Goal: Task Accomplishment & Management: Use online tool/utility

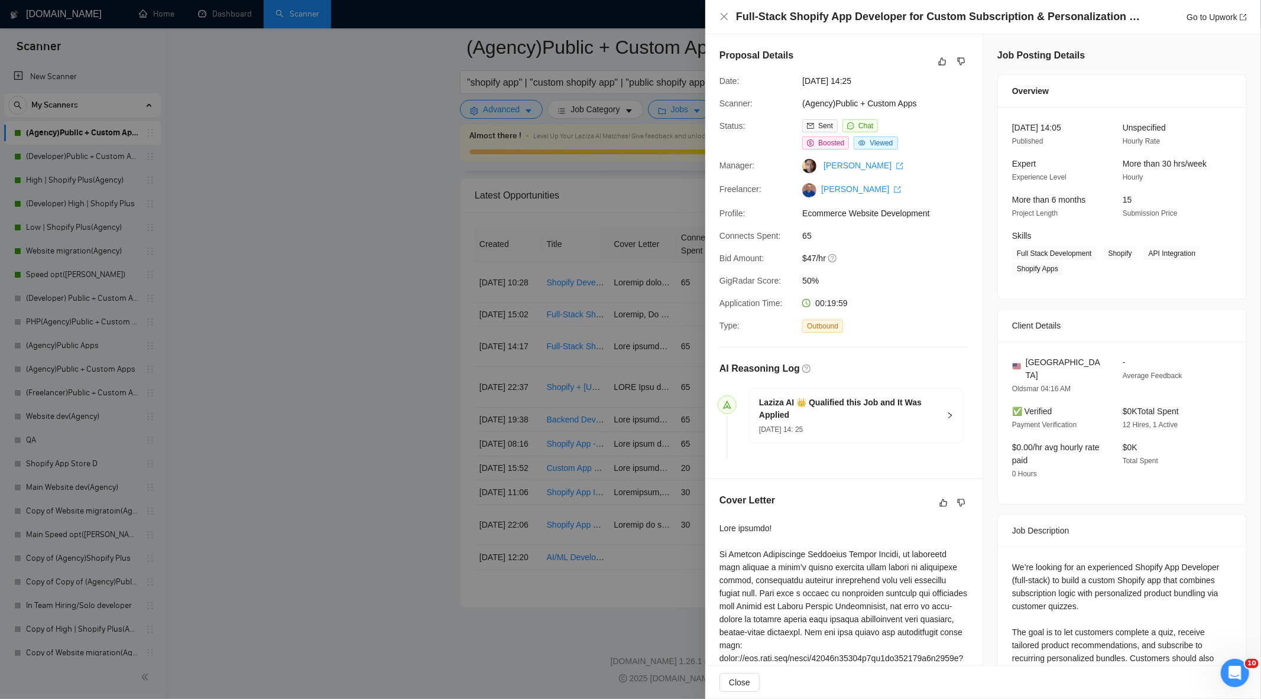
scroll to position [448, 0]
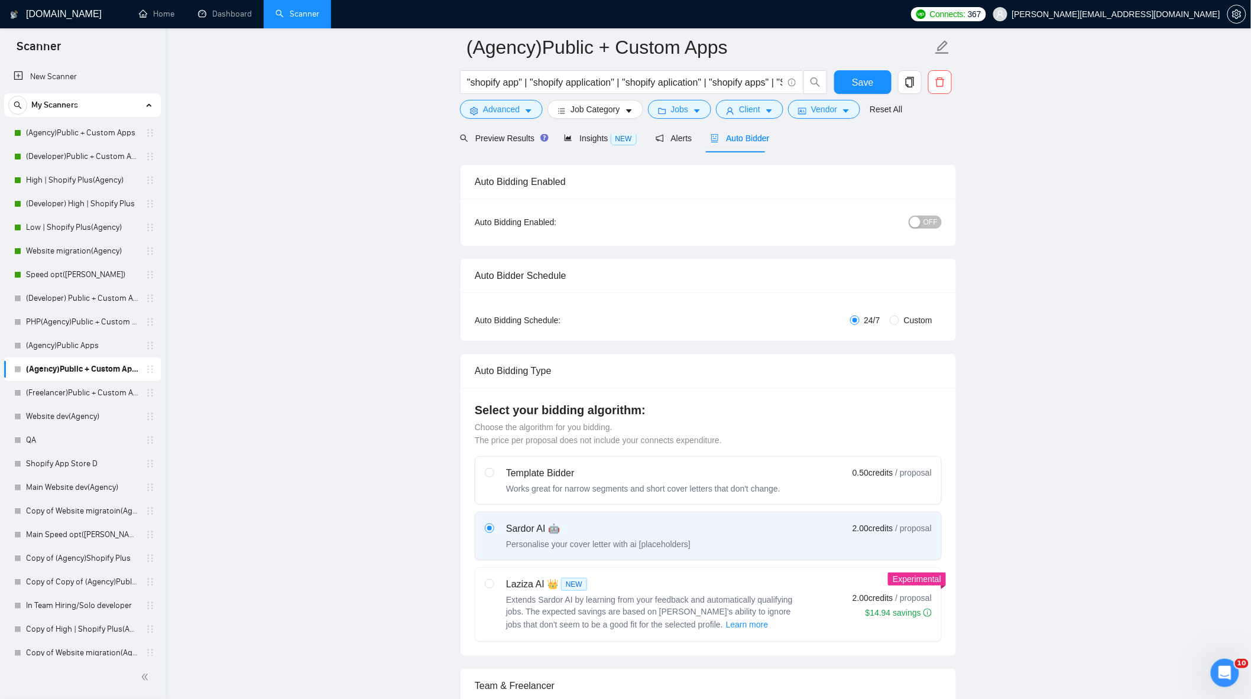
scroll to position [131, 0]
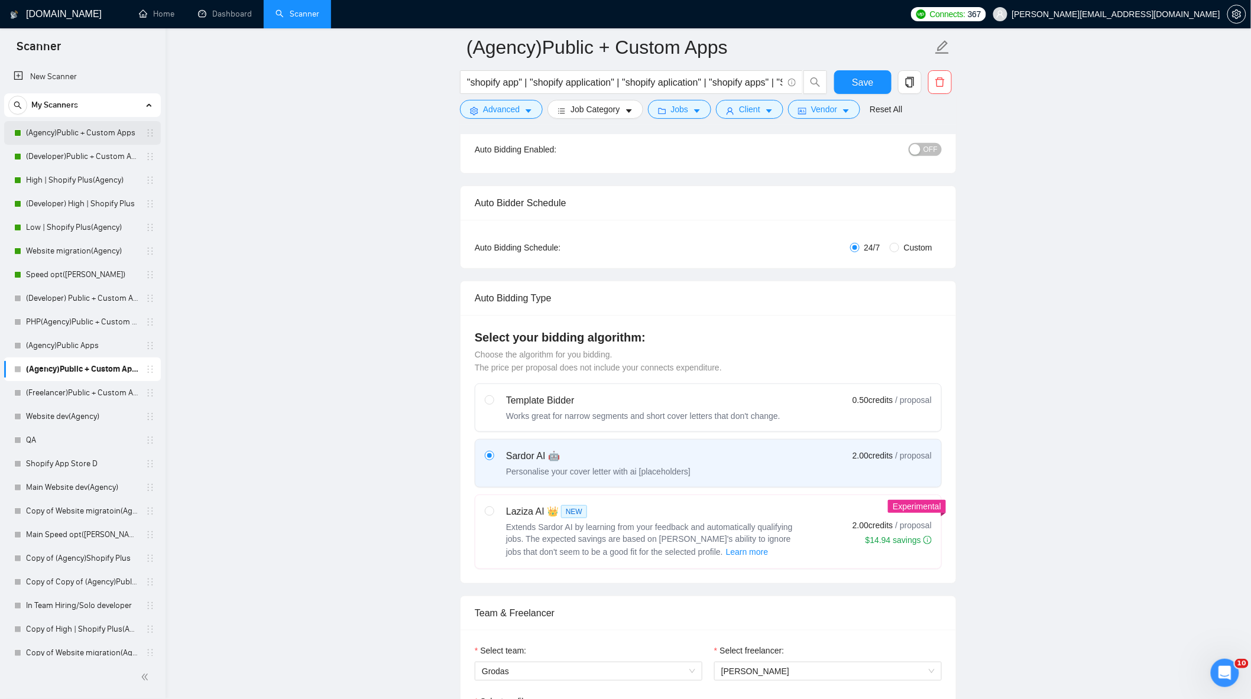
click at [47, 126] on link "(Agency)Public + Custom Apps" at bounding box center [82, 133] width 112 height 24
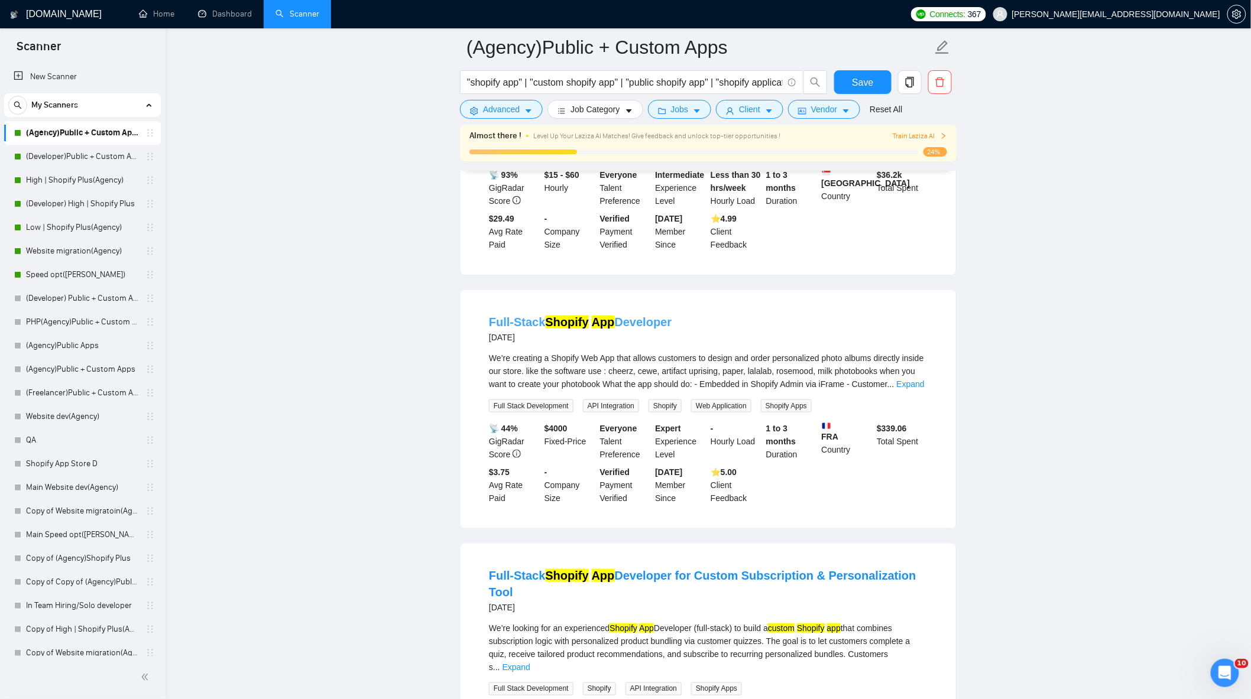
scroll to position [328, 0]
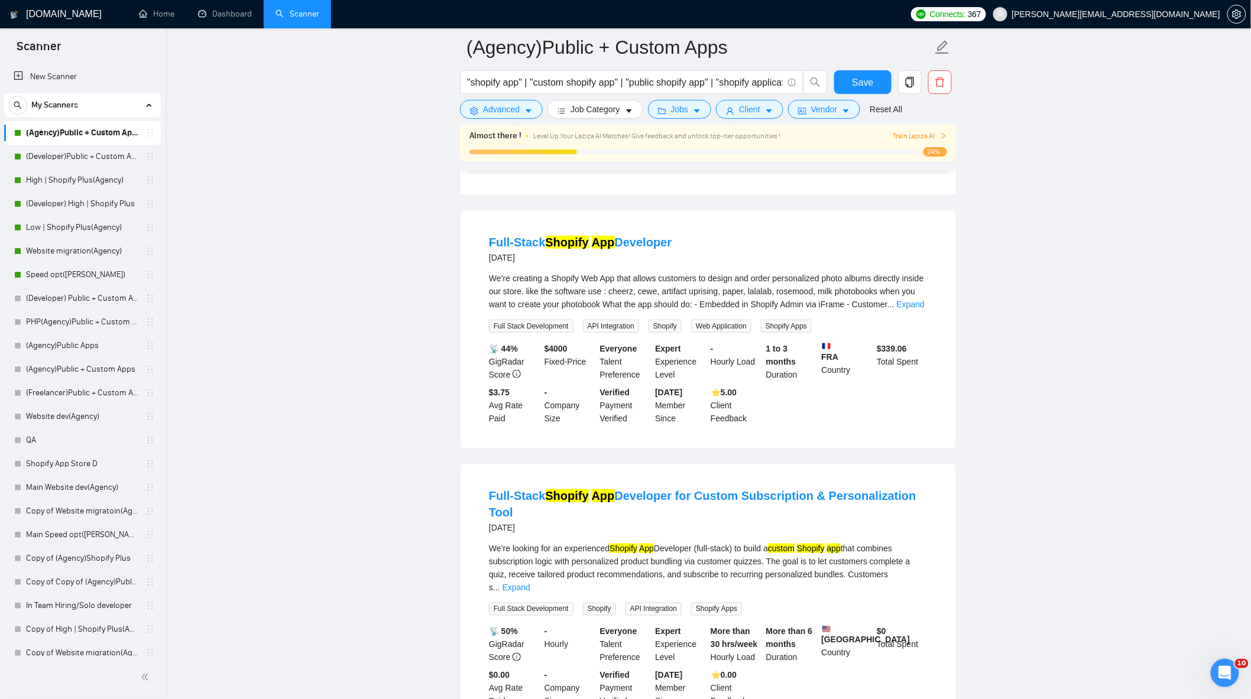
drag, startPoint x: 683, startPoint y: 245, endPoint x: 440, endPoint y: 236, distance: 242.4
click at [954, 516] on div "Full-Stack Shopify App Developer for Custom Subscription & Personalization Tool…" at bounding box center [707, 598] width 495 height 268
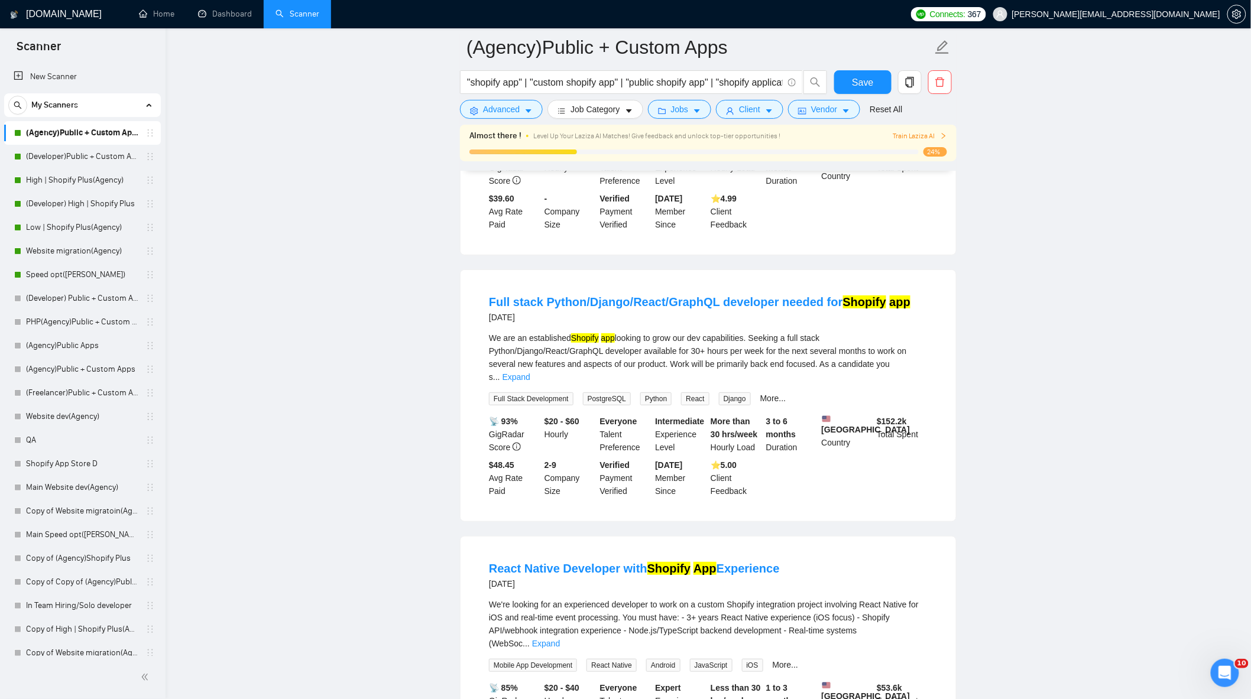
scroll to position [1904, 0]
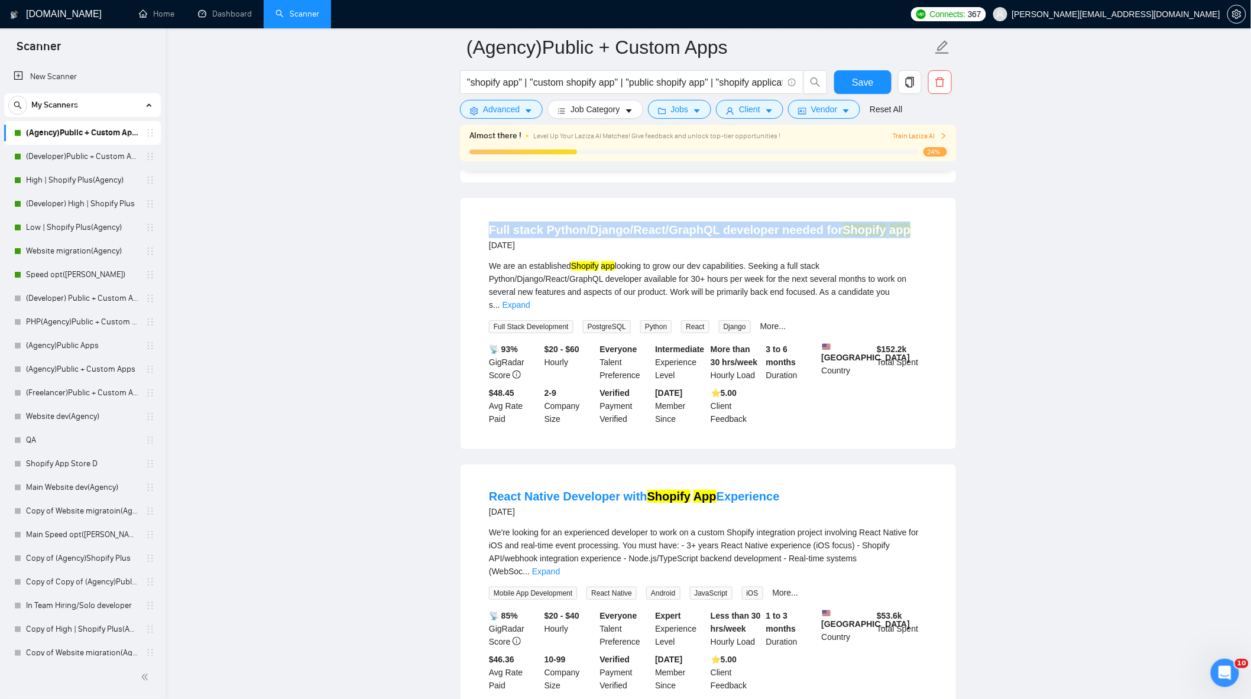
drag, startPoint x: 479, startPoint y: 211, endPoint x: 901, endPoint y: 215, distance: 422.6
click at [901, 215] on li "Full stack Python/Django/React/GraphQL developer needed for Shopify app [DATE] …" at bounding box center [708, 323] width 467 height 223
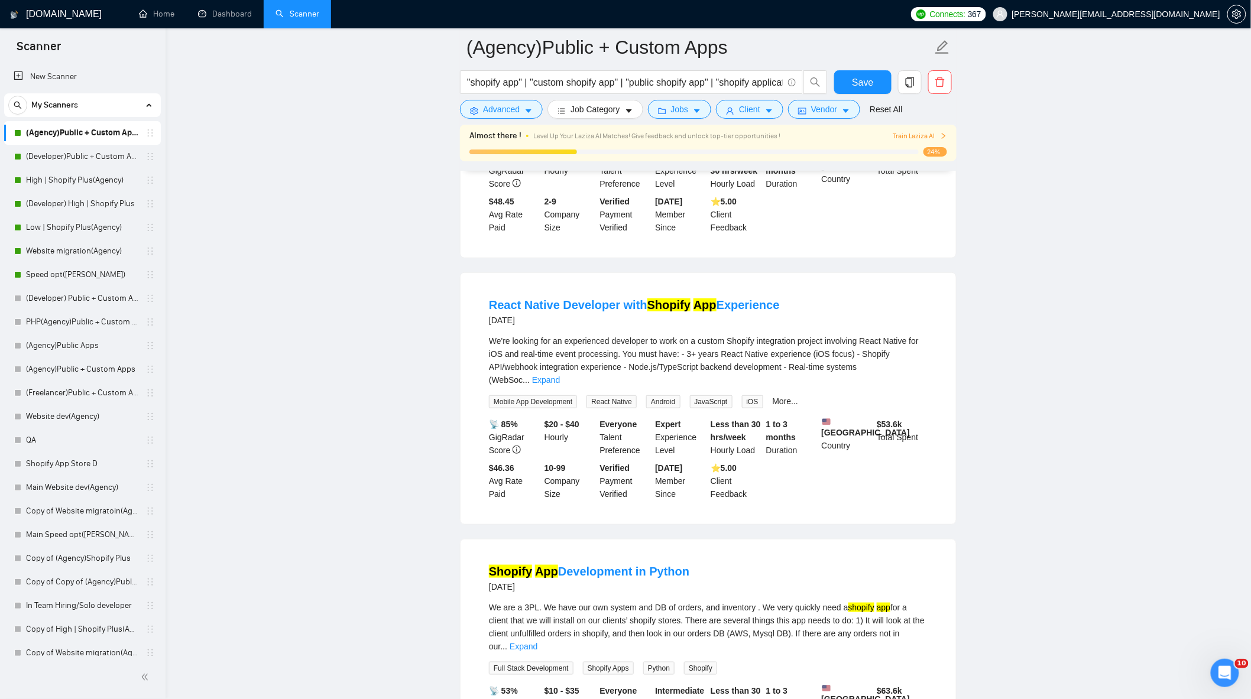
scroll to position [2101, 0]
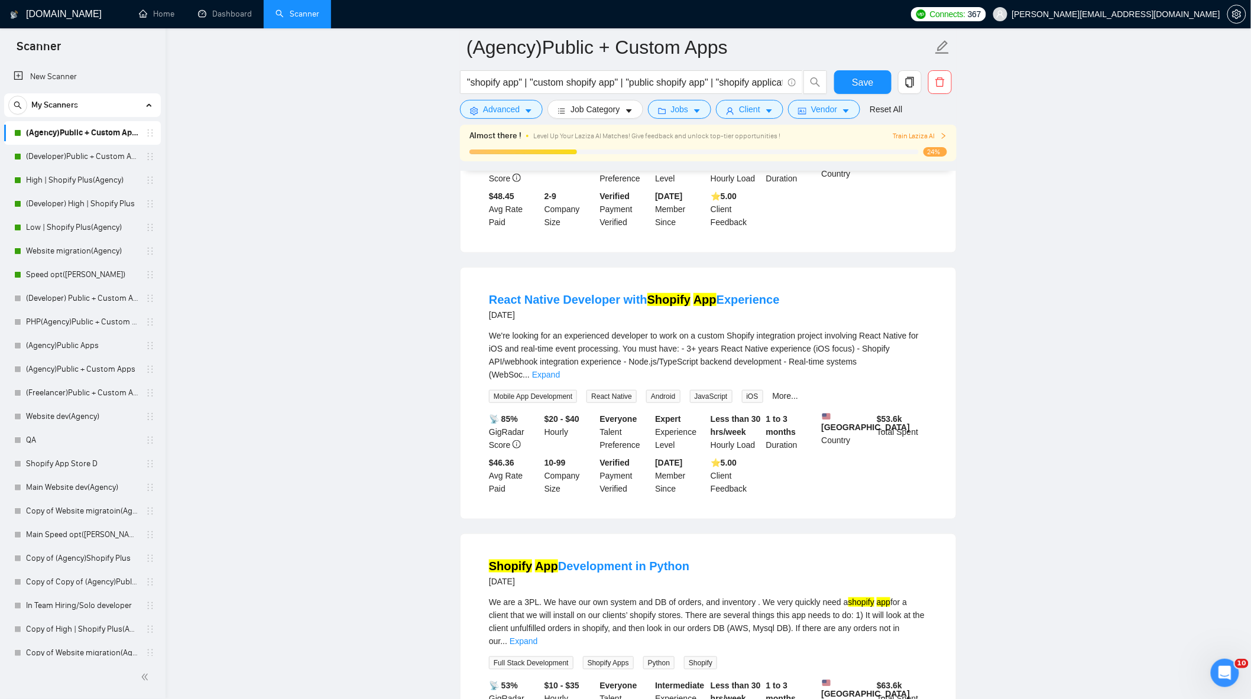
drag, startPoint x: 798, startPoint y: 277, endPoint x: 468, endPoint y: 277, distance: 329.8
click at [468, 277] on div "React Native Developer with Shopify App Experience [DATE] We're looking for an …" at bounding box center [707, 393] width 495 height 251
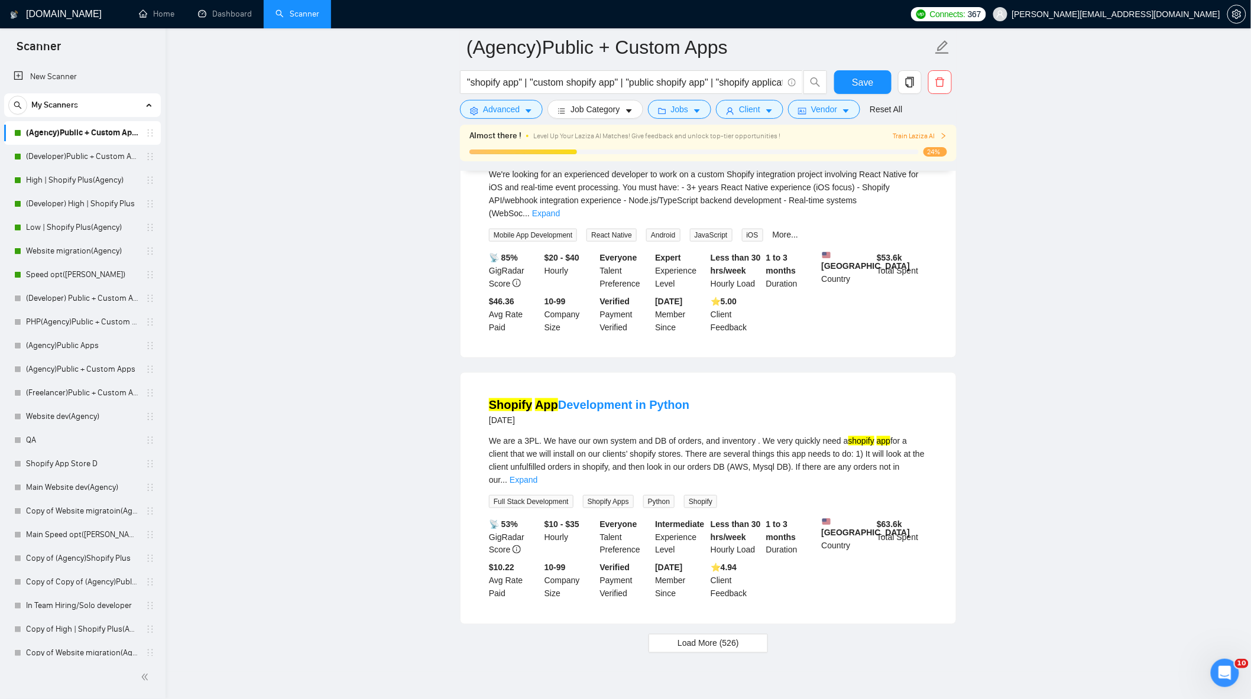
scroll to position [2272, 0]
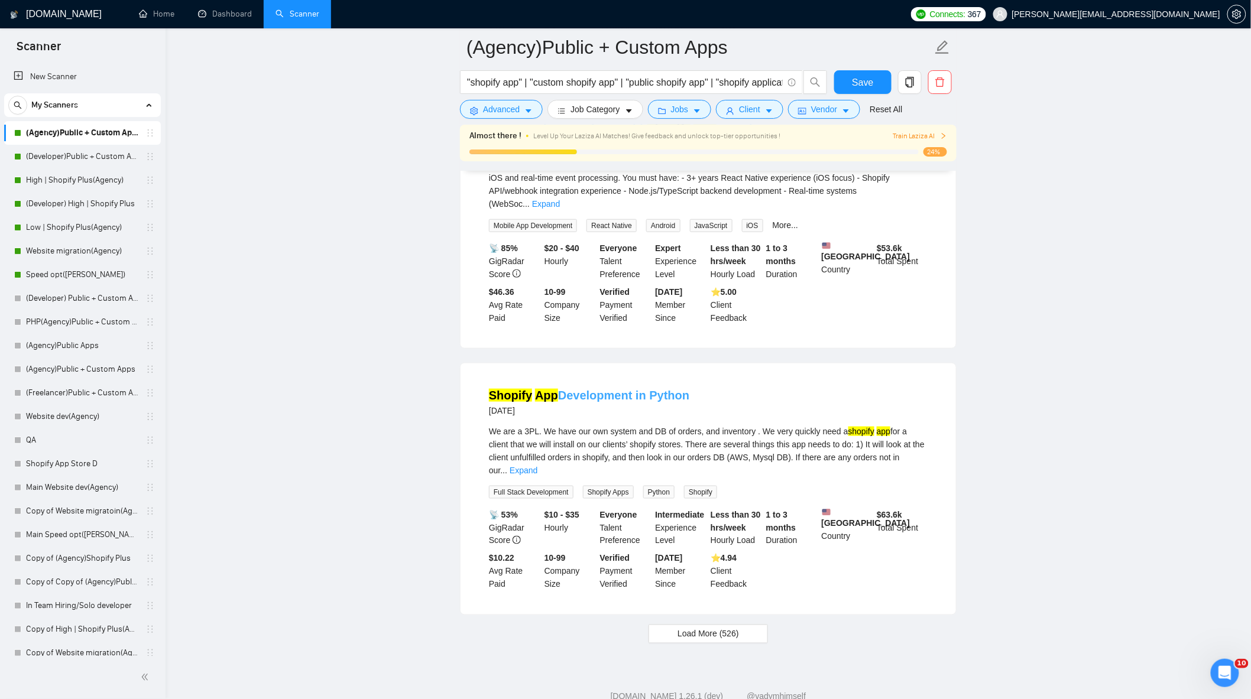
drag, startPoint x: 688, startPoint y: 366, endPoint x: 493, endPoint y: 359, distance: 195.2
click at [489, 387] on div "Shopify App Development in Python [DATE]" at bounding box center [708, 402] width 439 height 31
click at [537, 466] on link "Expand" at bounding box center [523, 470] width 28 height 9
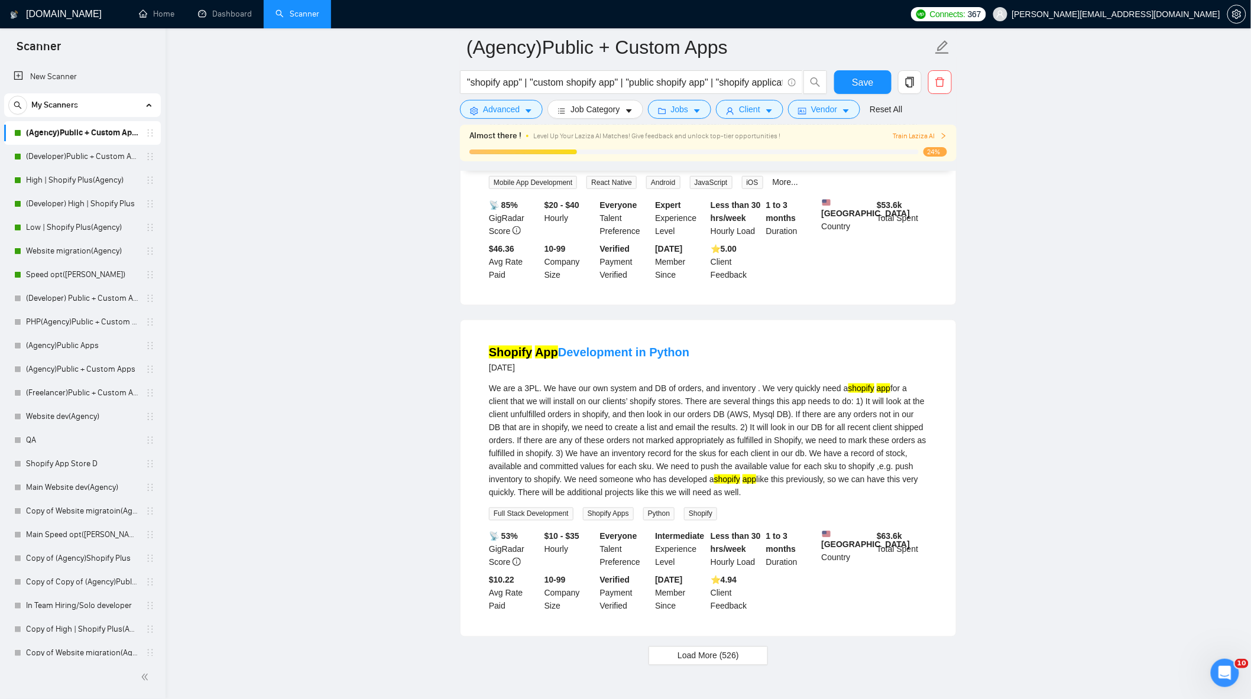
scroll to position [2349, 0]
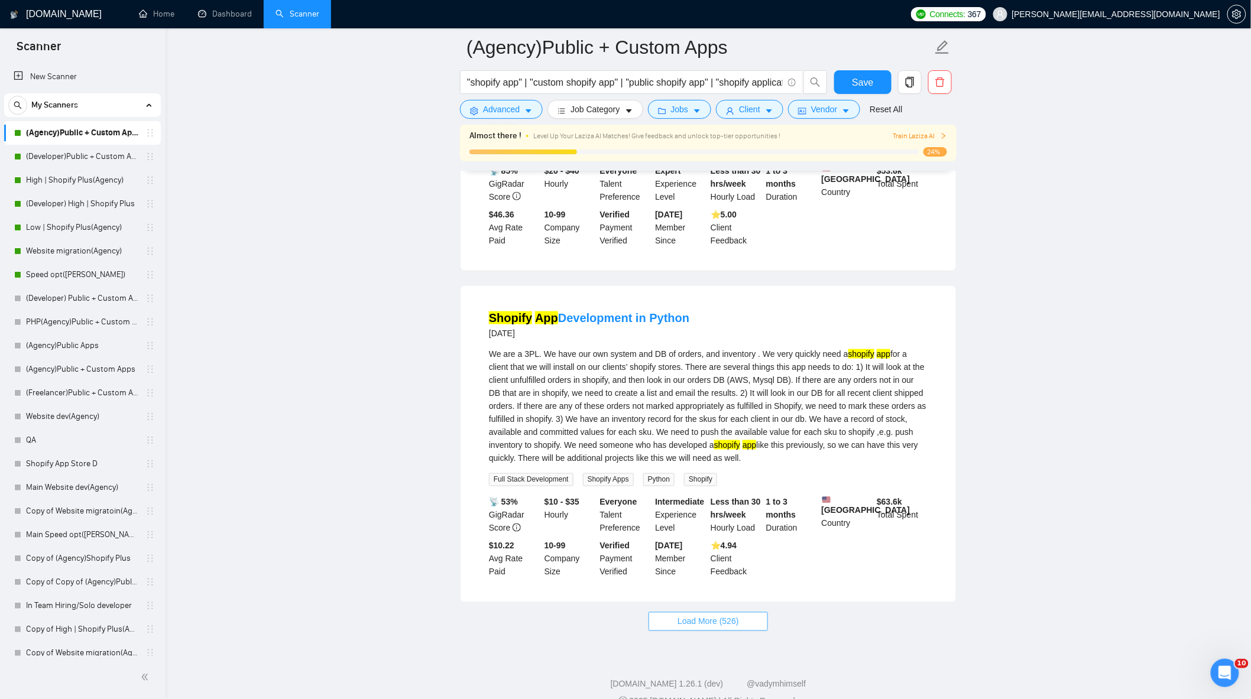
click at [717, 615] on span "Load More (526)" at bounding box center [707, 621] width 61 height 13
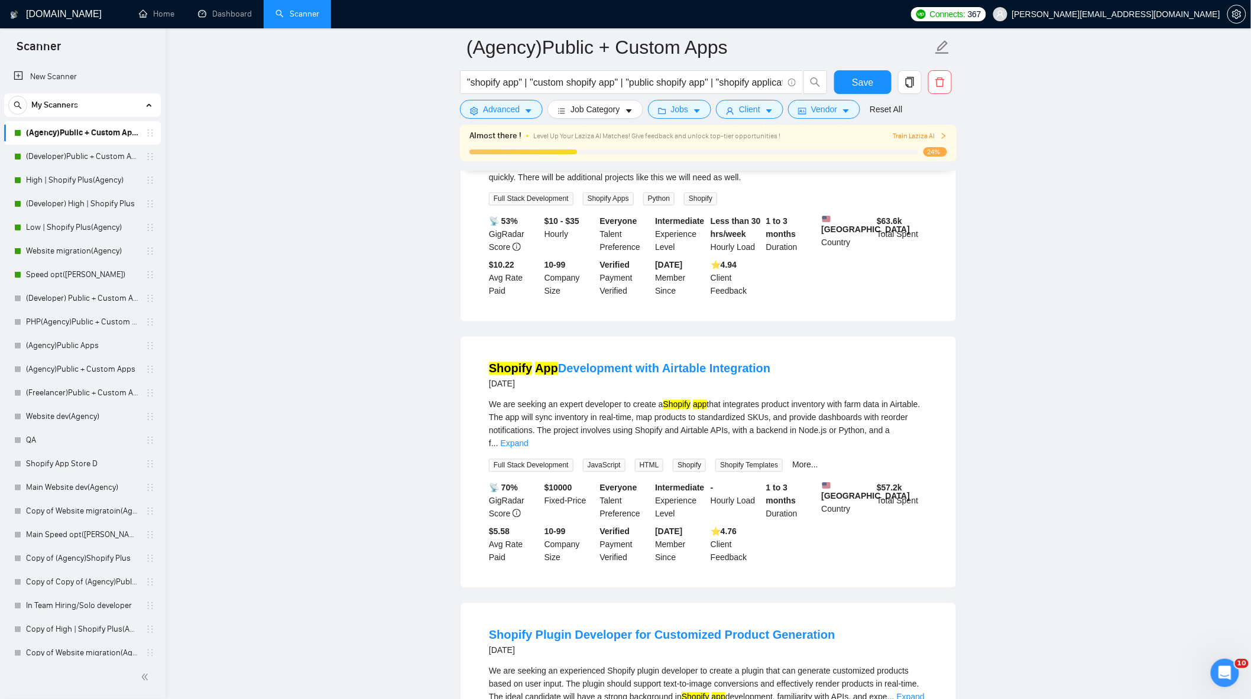
scroll to position [2743, 0]
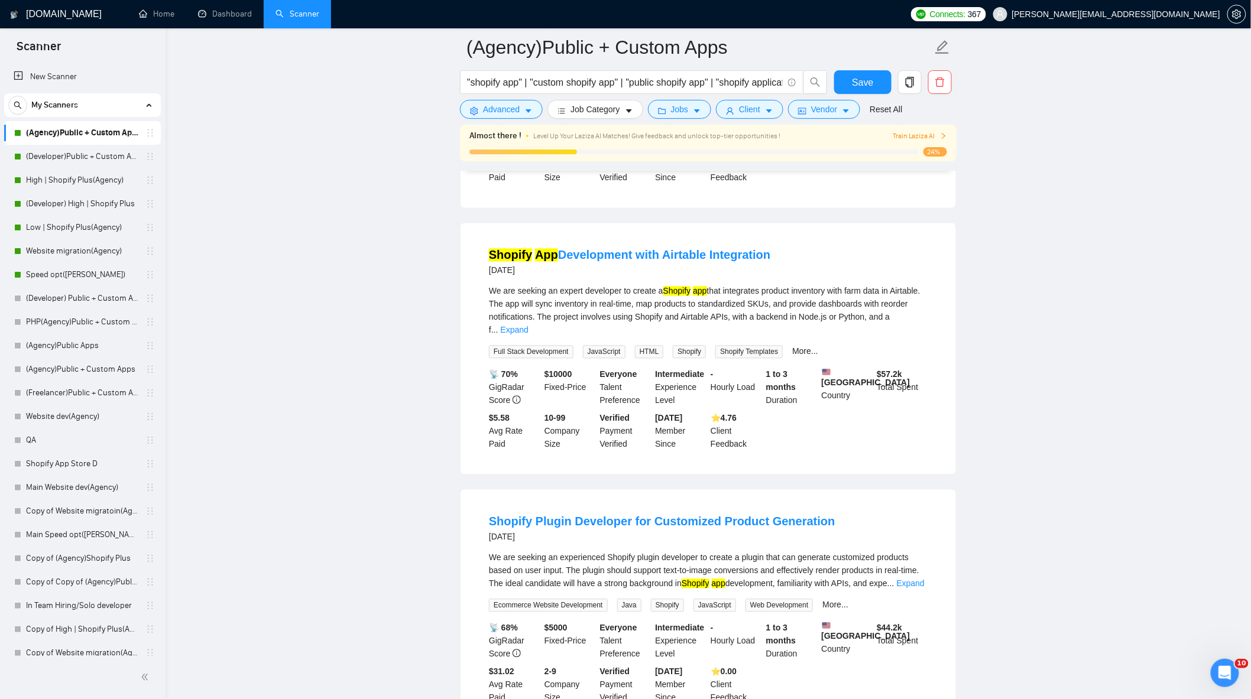
drag, startPoint x: 791, startPoint y: 237, endPoint x: 442, endPoint y: 216, distance: 349.3
click at [442, 216] on main "(Agency)Public + Custom Apps "shopify app" | "custom shopify app" | "public sho…" at bounding box center [707, 64] width 1047 height 5520
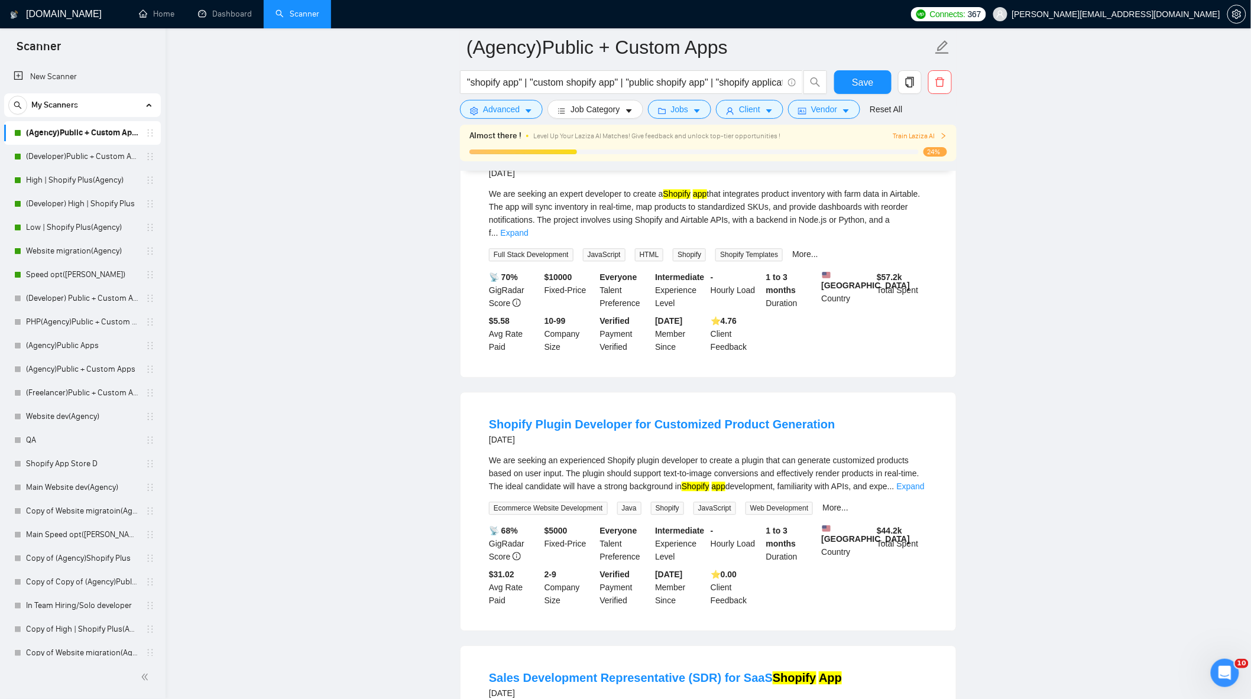
scroll to position [2940, 0]
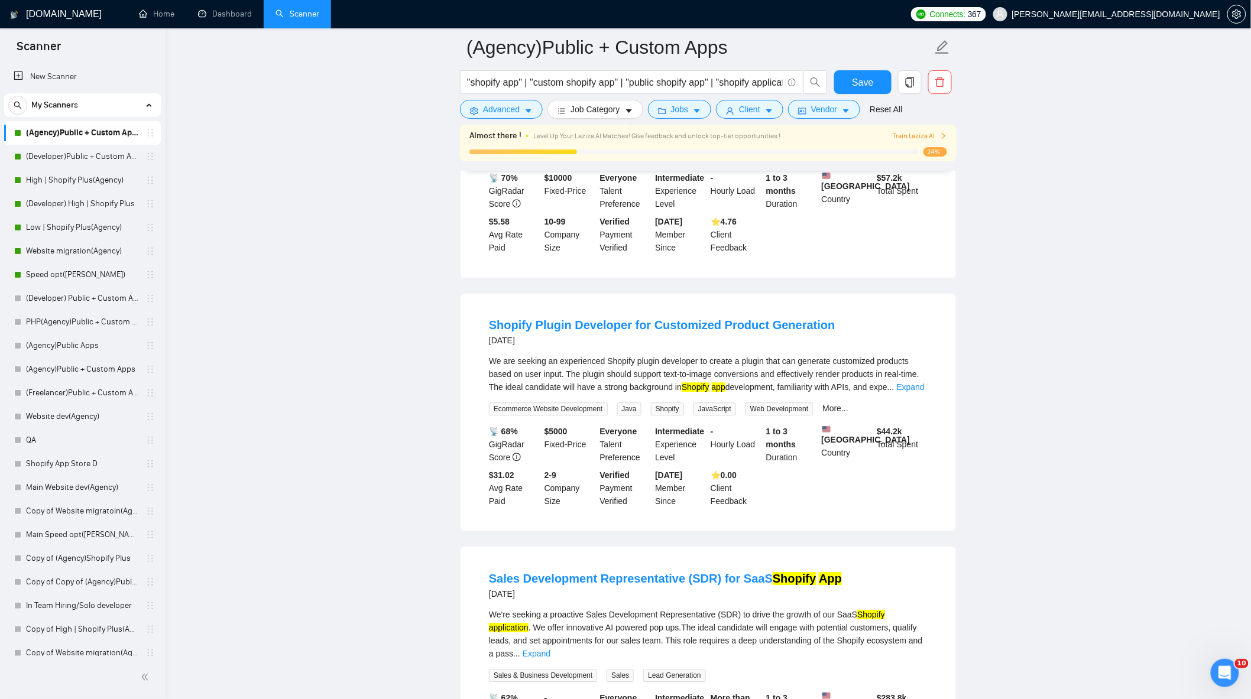
click at [937, 293] on div "Shopify Plugin Developer for Customized Product Generation [DATE] We are seekin…" at bounding box center [707, 412] width 495 height 238
drag, startPoint x: 884, startPoint y: 292, endPoint x: 469, endPoint y: 296, distance: 414.9
click at [469, 296] on div "Shopify Plugin Developer for Customized Product Generation [DATE] We are seekin…" at bounding box center [707, 412] width 495 height 238
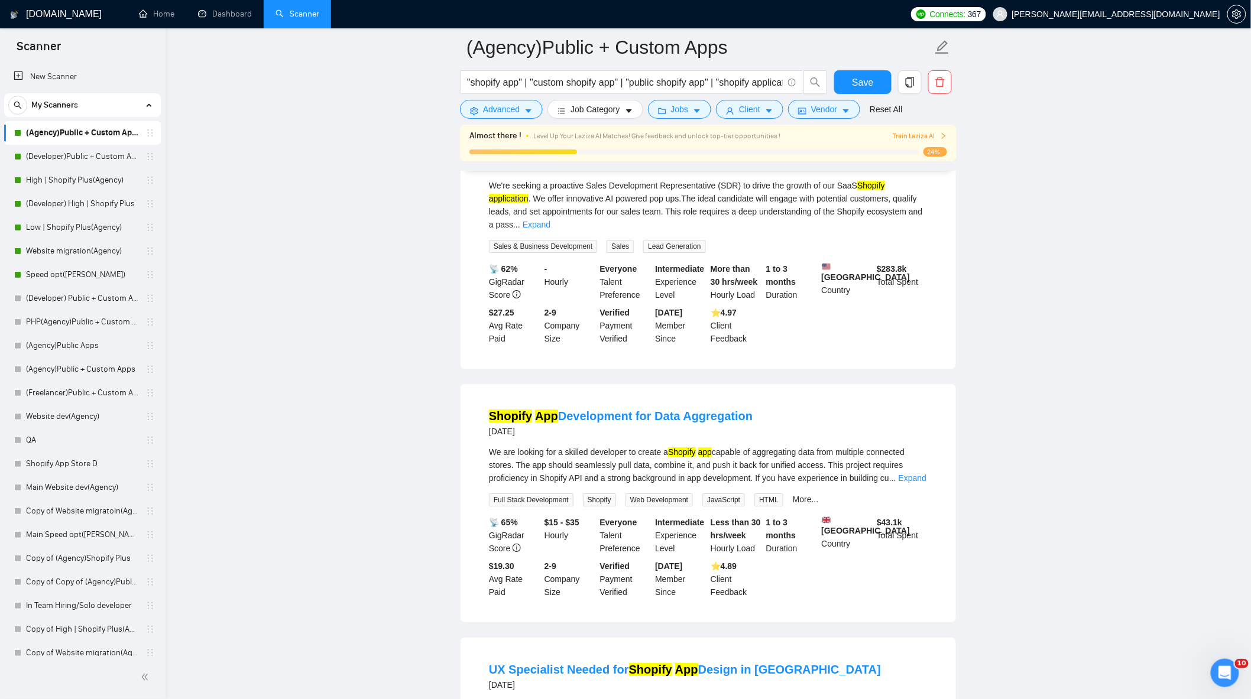
scroll to position [3400, 0]
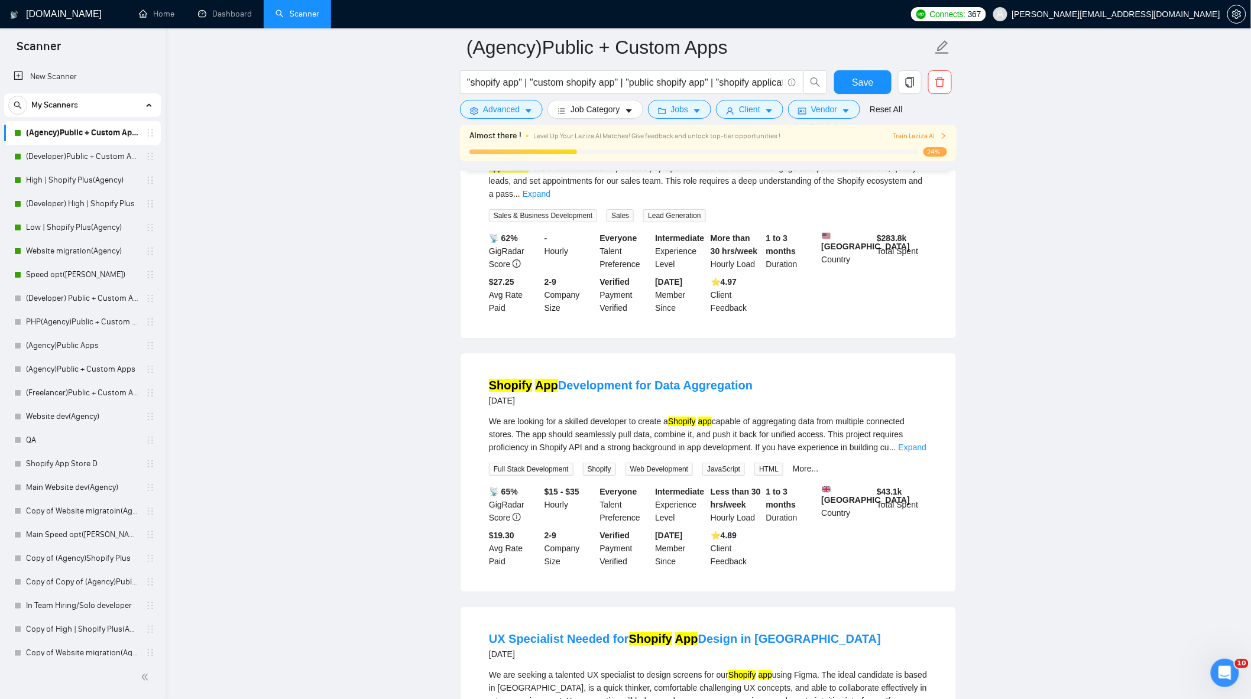
drag, startPoint x: 778, startPoint y: 365, endPoint x: 443, endPoint y: 362, distance: 335.1
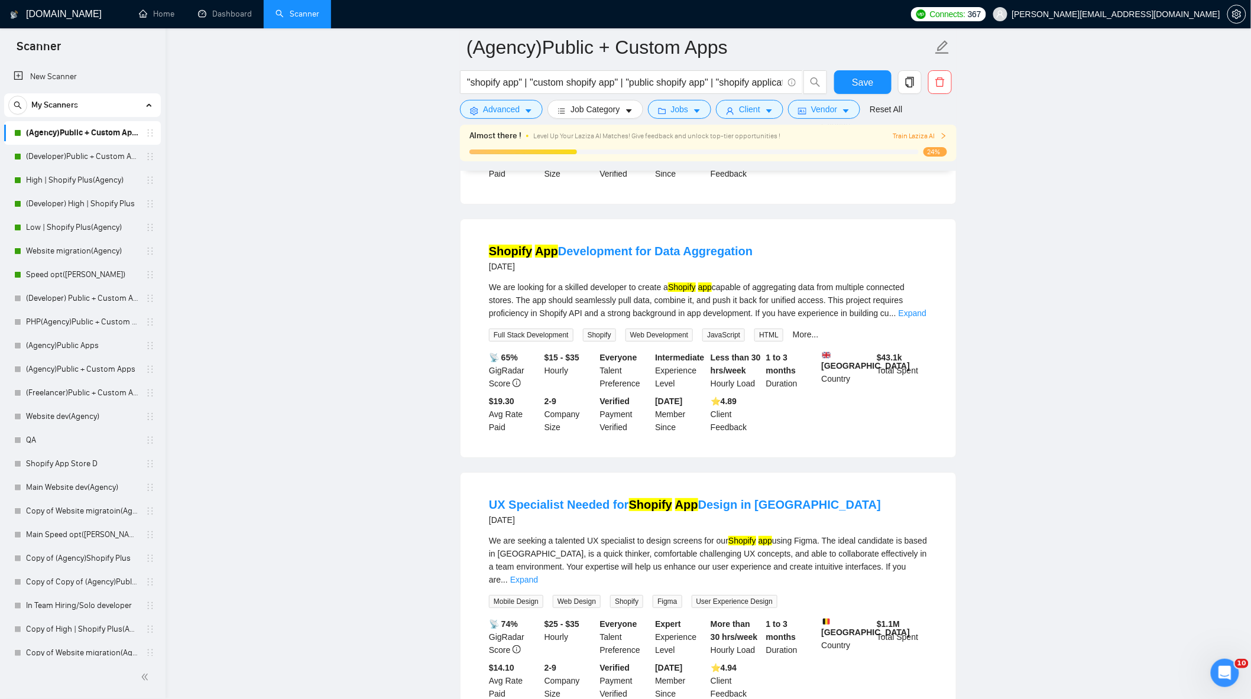
scroll to position [3662, 0]
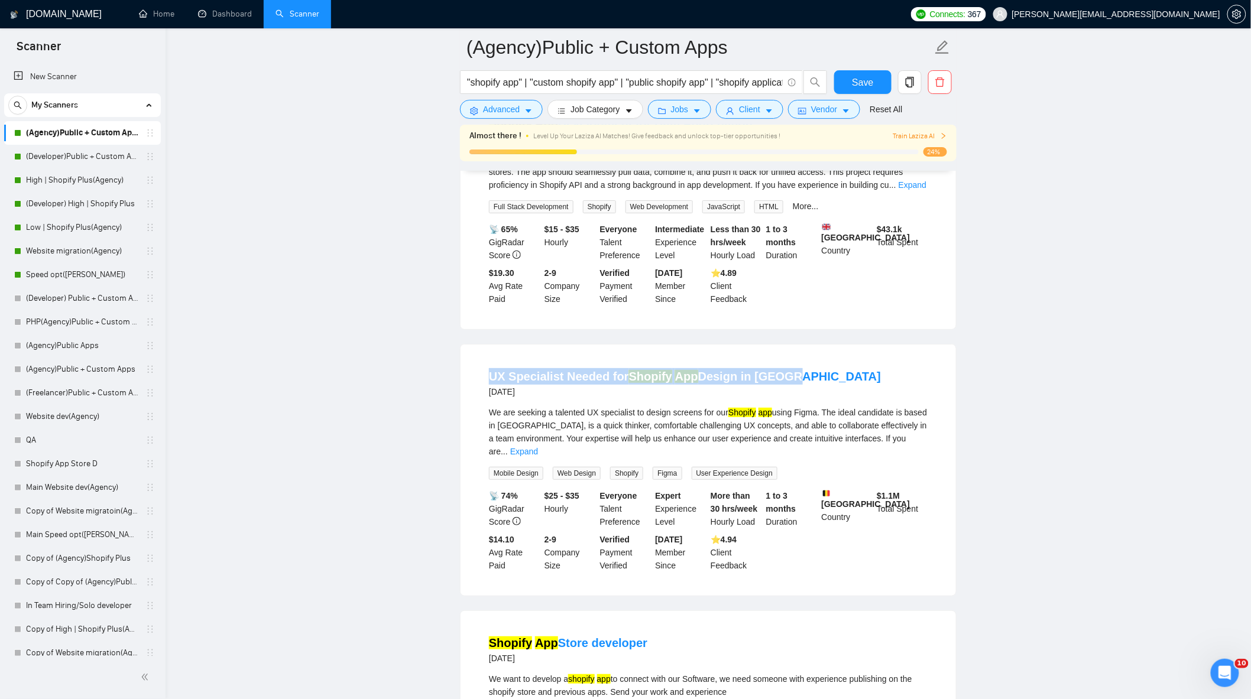
drag, startPoint x: 792, startPoint y: 368, endPoint x: 473, endPoint y: 362, distance: 318.6
click at [475, 362] on li "UX Specialist Needed for Shopify App Design in [GEOGRAPHIC_DATA] [DATE] We are …" at bounding box center [708, 470] width 467 height 223
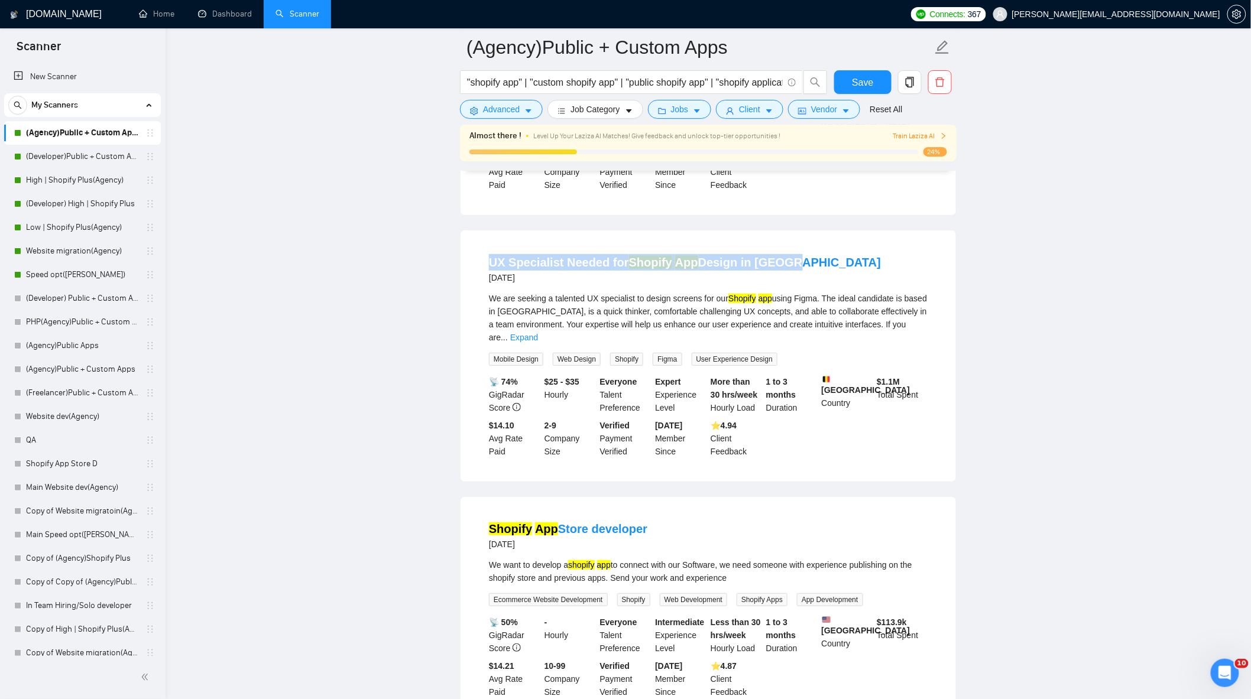
scroll to position [3991, 0]
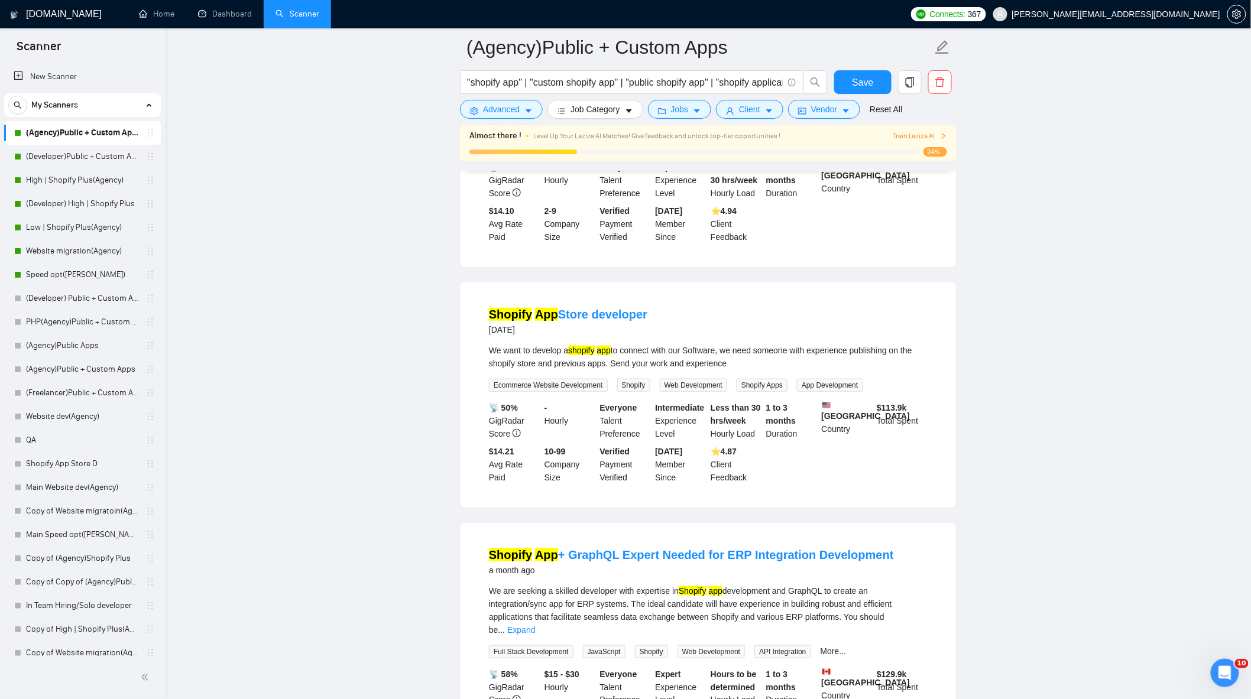
drag, startPoint x: 668, startPoint y: 293, endPoint x: 462, endPoint y: 284, distance: 206.4
click at [462, 284] on div "Shopify App Store developer [DATE] We want to develop a shopify app to connect …" at bounding box center [707, 394] width 495 height 225
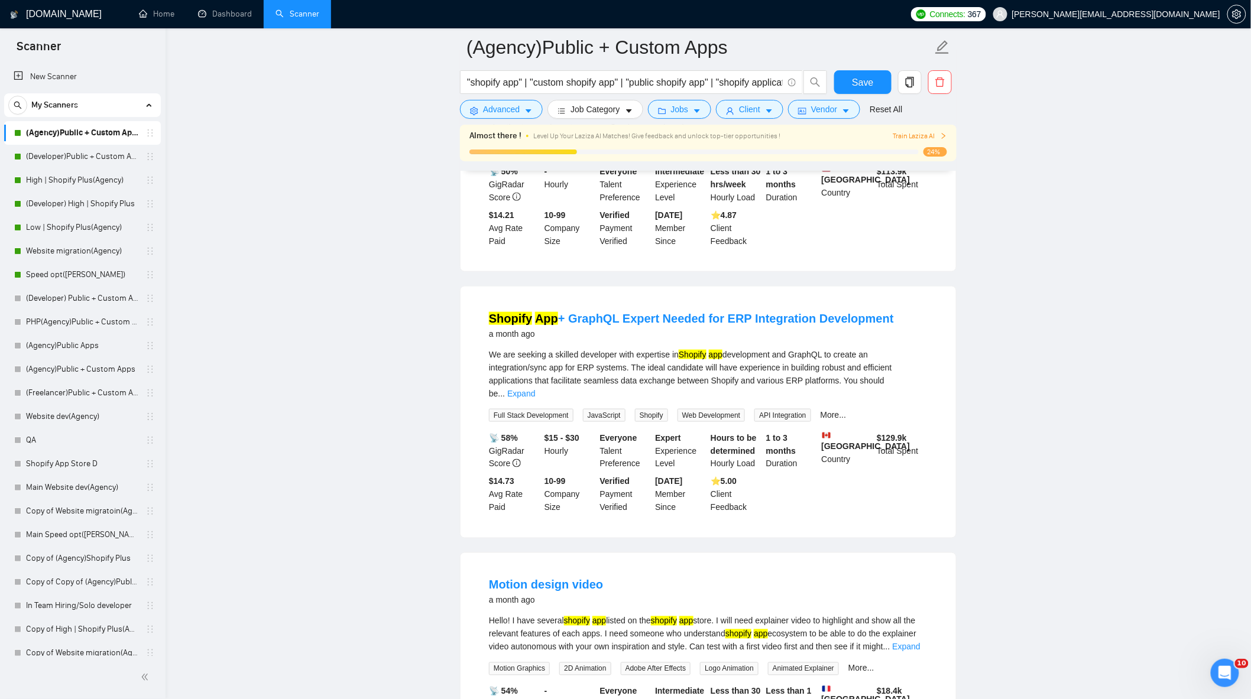
scroll to position [4253, 0]
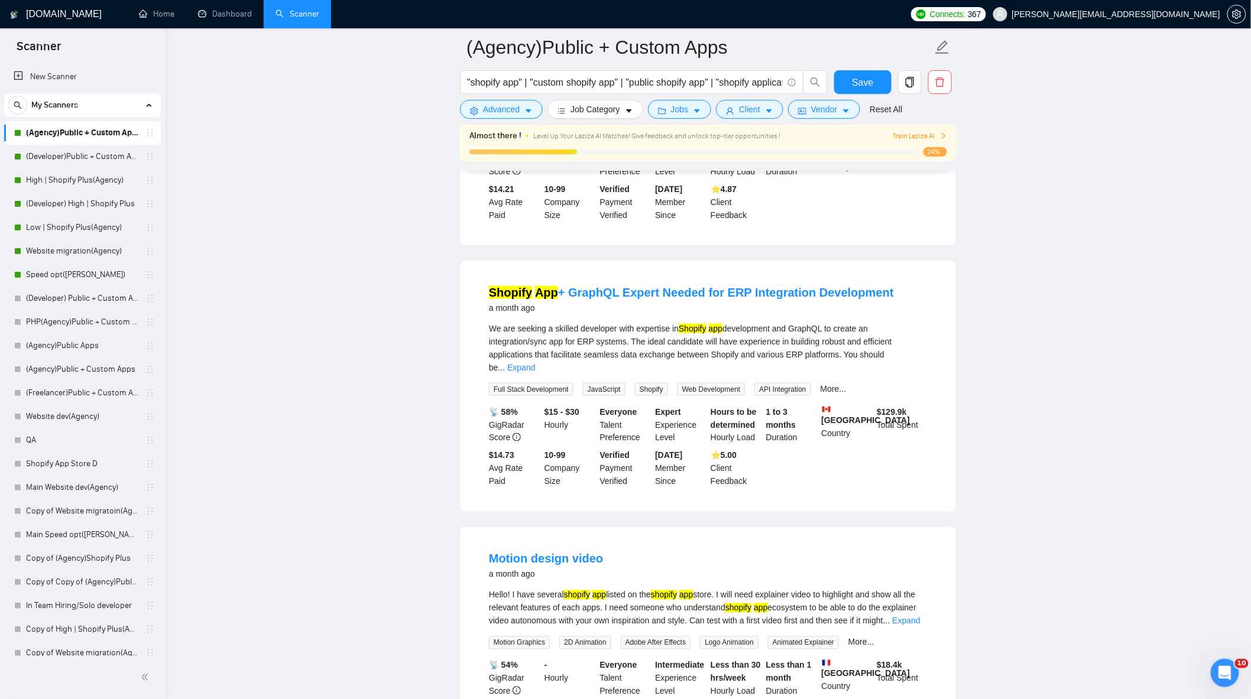
drag, startPoint x: 476, startPoint y: 266, endPoint x: 900, endPoint y: 265, distance: 424.3
click at [902, 275] on li "Shopify App + GraphQL Expert Needed for ERP Integration Development a month ago…" at bounding box center [708, 386] width 467 height 223
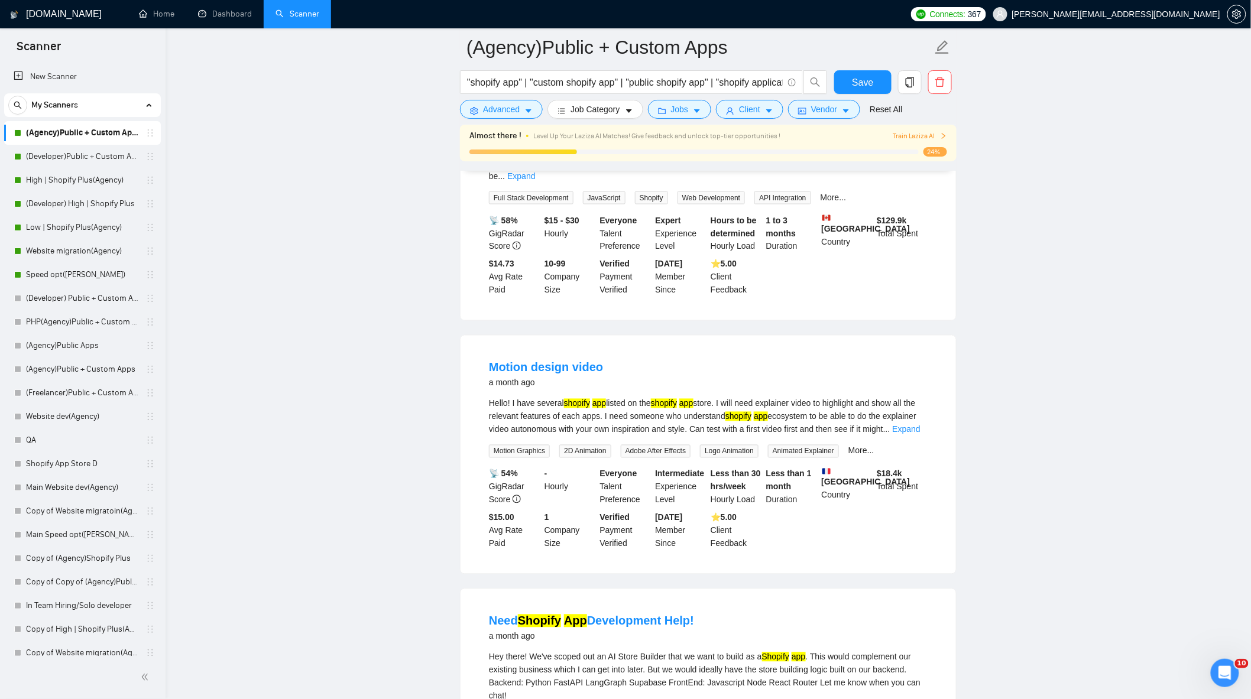
scroll to position [4451, 0]
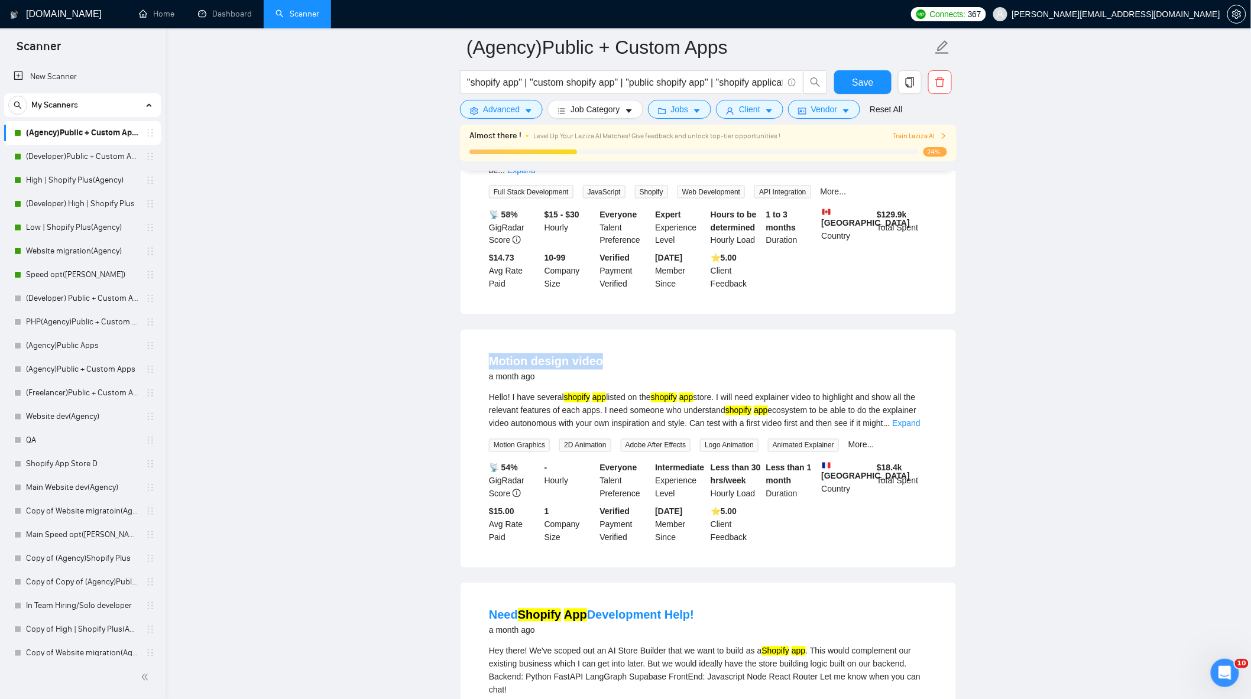
drag, startPoint x: 612, startPoint y: 327, endPoint x: 444, endPoint y: 327, distance: 167.2
click at [896, 394] on div "Hello! I have several shopify app listed on the shopify app store. I will need …" at bounding box center [708, 410] width 439 height 39
click at [904, 419] on link "Expand" at bounding box center [906, 423] width 28 height 9
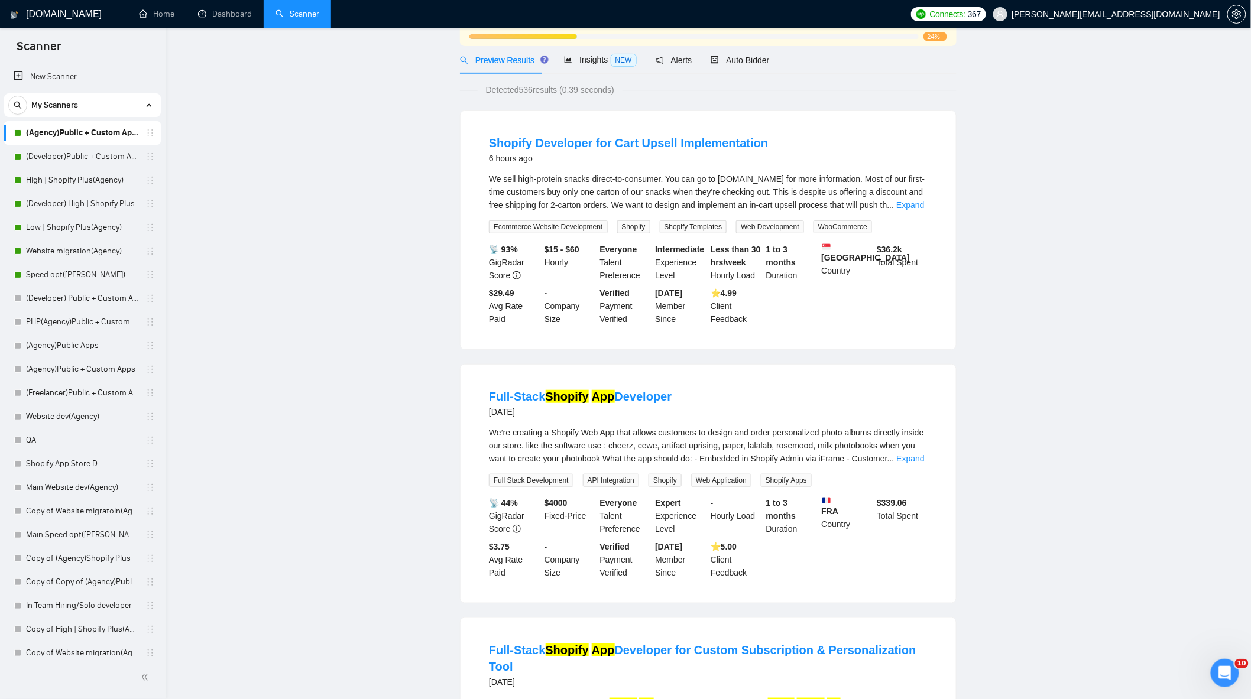
scroll to position [0, 0]
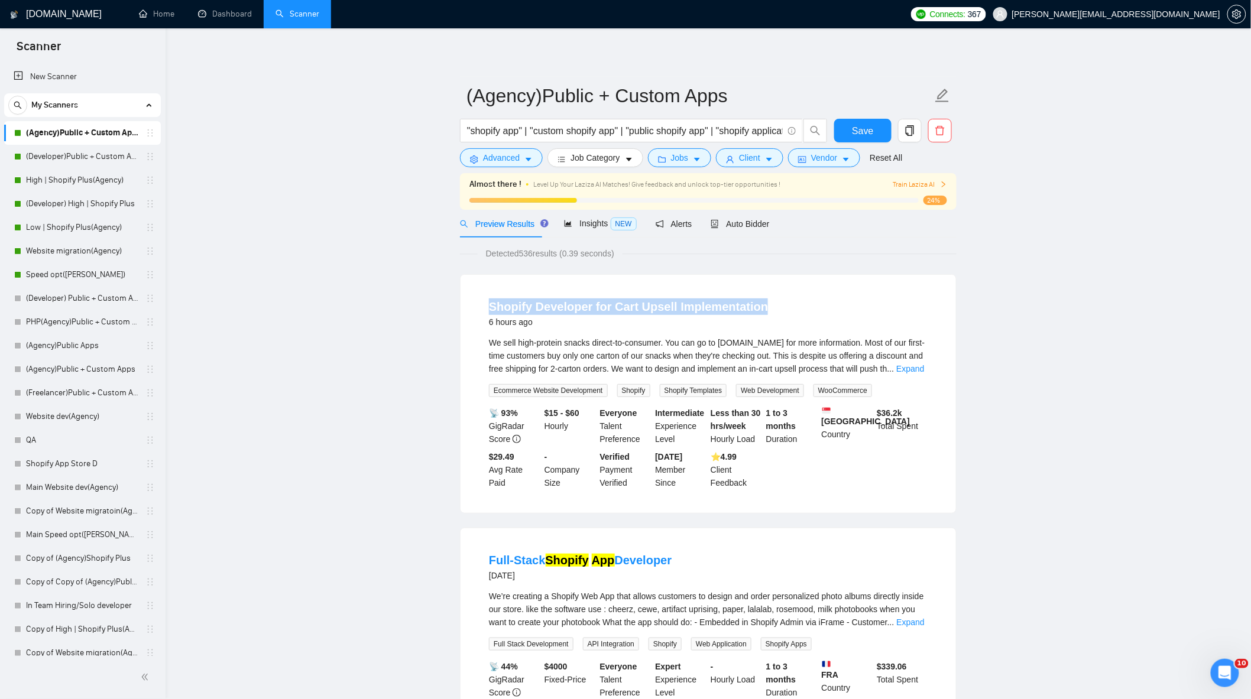
drag, startPoint x: 763, startPoint y: 307, endPoint x: 486, endPoint y: 306, distance: 276.6
click at [486, 306] on li "Shopify Developer for Cart Upsell Implementation 6 hours ago We sell high-prote…" at bounding box center [708, 394] width 467 height 210
click at [869, 277] on div "Shopify Developer for Cart Upsell Implementation 6 hours ago We sell high-prote…" at bounding box center [707, 394] width 495 height 238
click at [896, 371] on div "We sell high-protein snacks direct-to-consumer. You can go to [DOMAIN_NAME] for…" at bounding box center [708, 355] width 439 height 39
click at [905, 368] on link "Expand" at bounding box center [910, 368] width 28 height 9
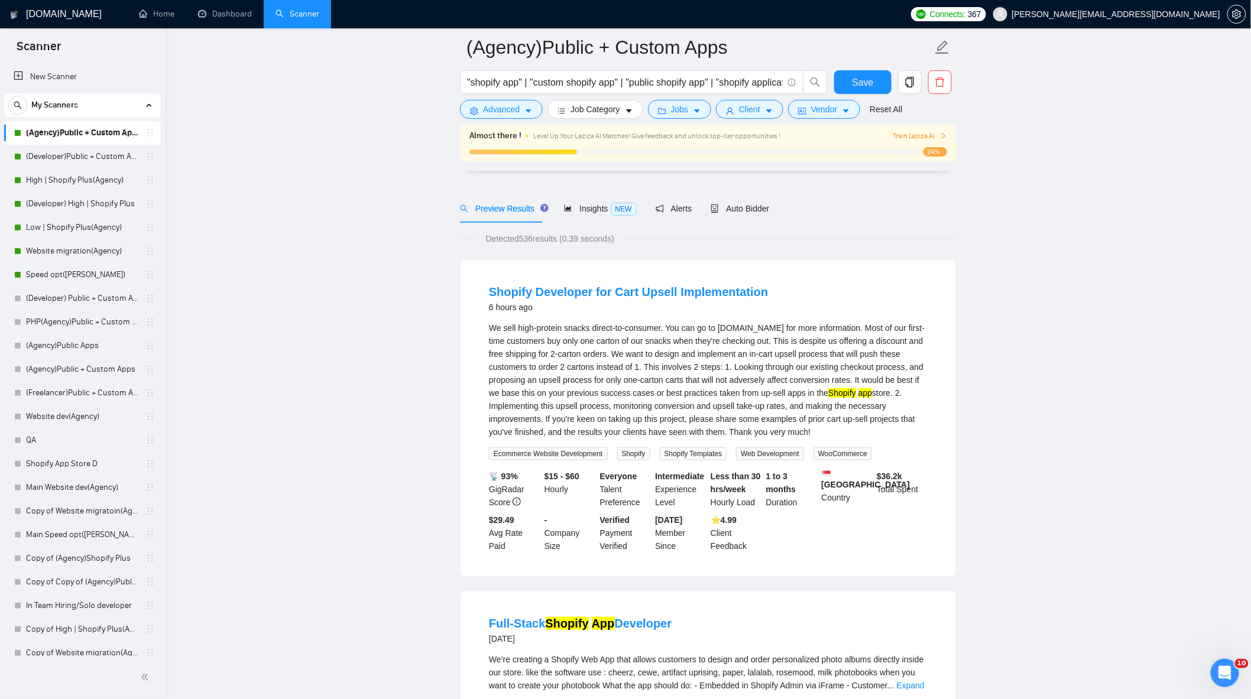
scroll to position [131, 0]
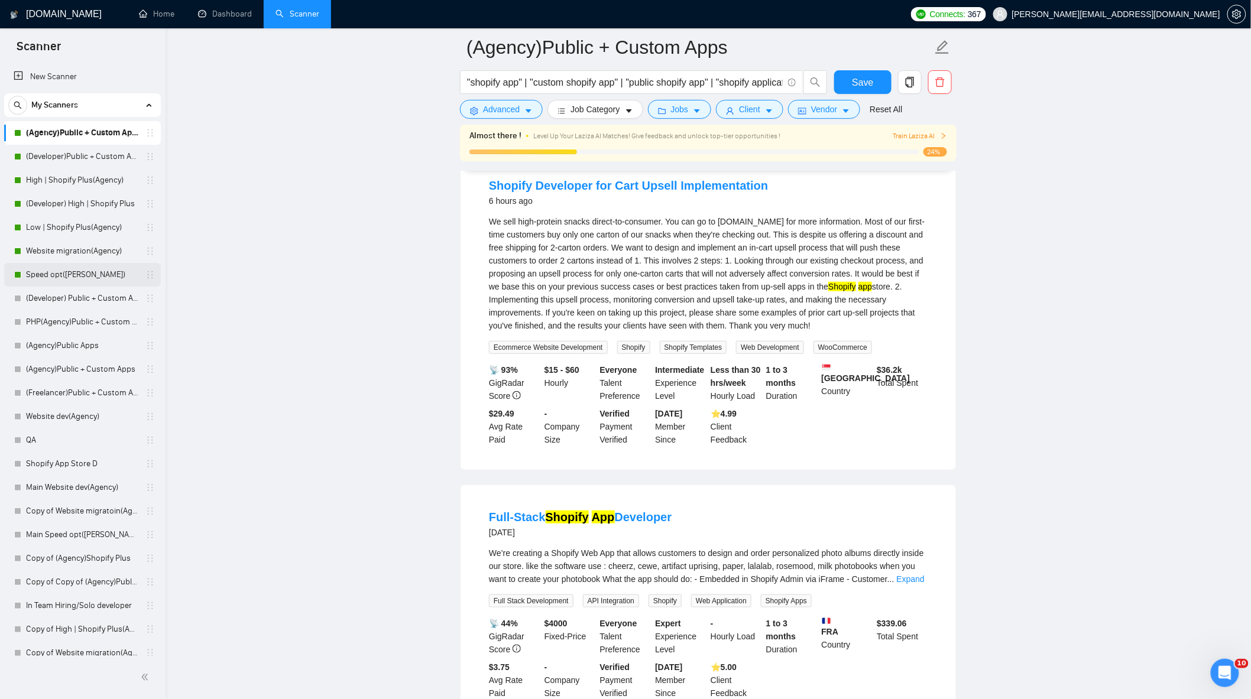
click at [50, 264] on link "Speed opt([PERSON_NAME])" at bounding box center [82, 275] width 112 height 24
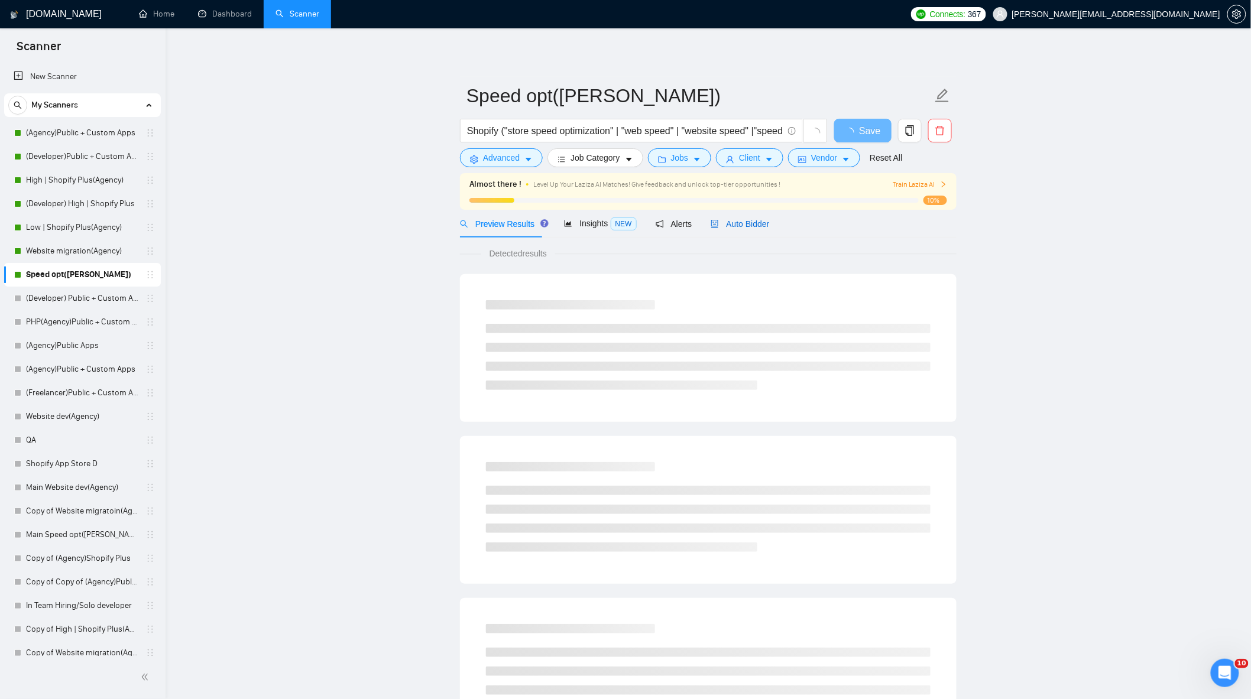
click at [735, 228] on span "Auto Bidder" at bounding box center [739, 223] width 59 height 9
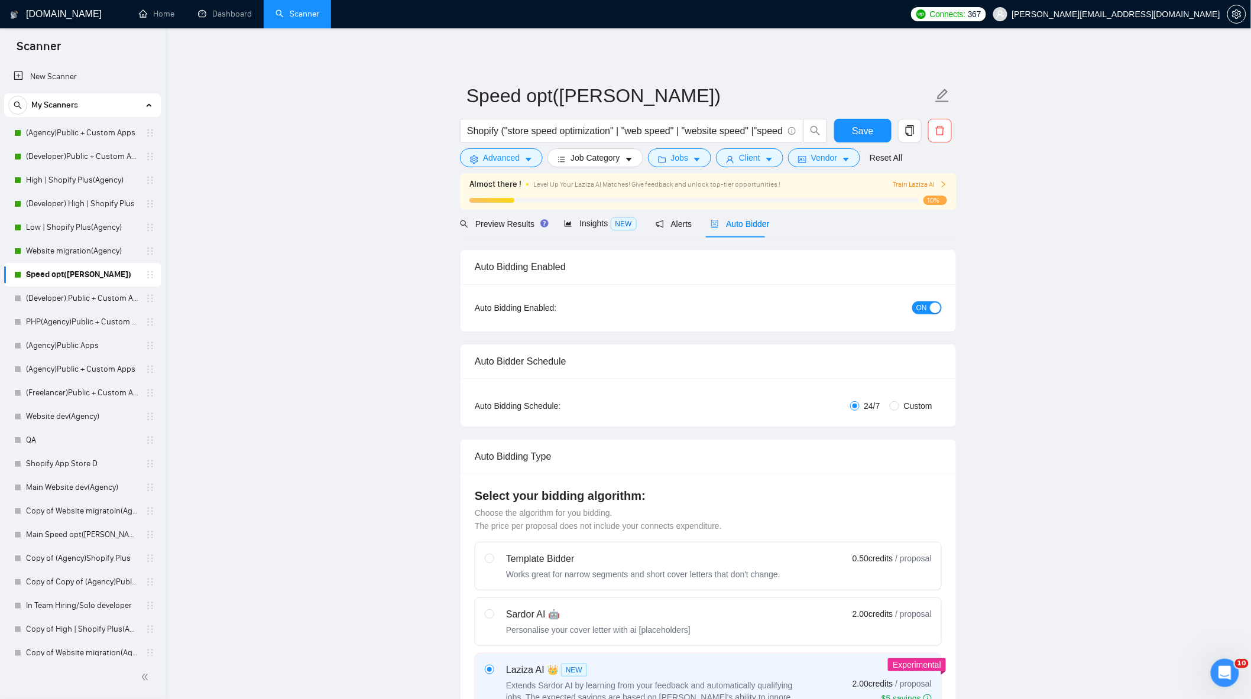
click at [936, 309] on div "button" at bounding box center [935, 308] width 11 height 11
click at [863, 124] on span "Save" at bounding box center [862, 131] width 21 height 15
